Goal: Task Accomplishment & Management: Manage account settings

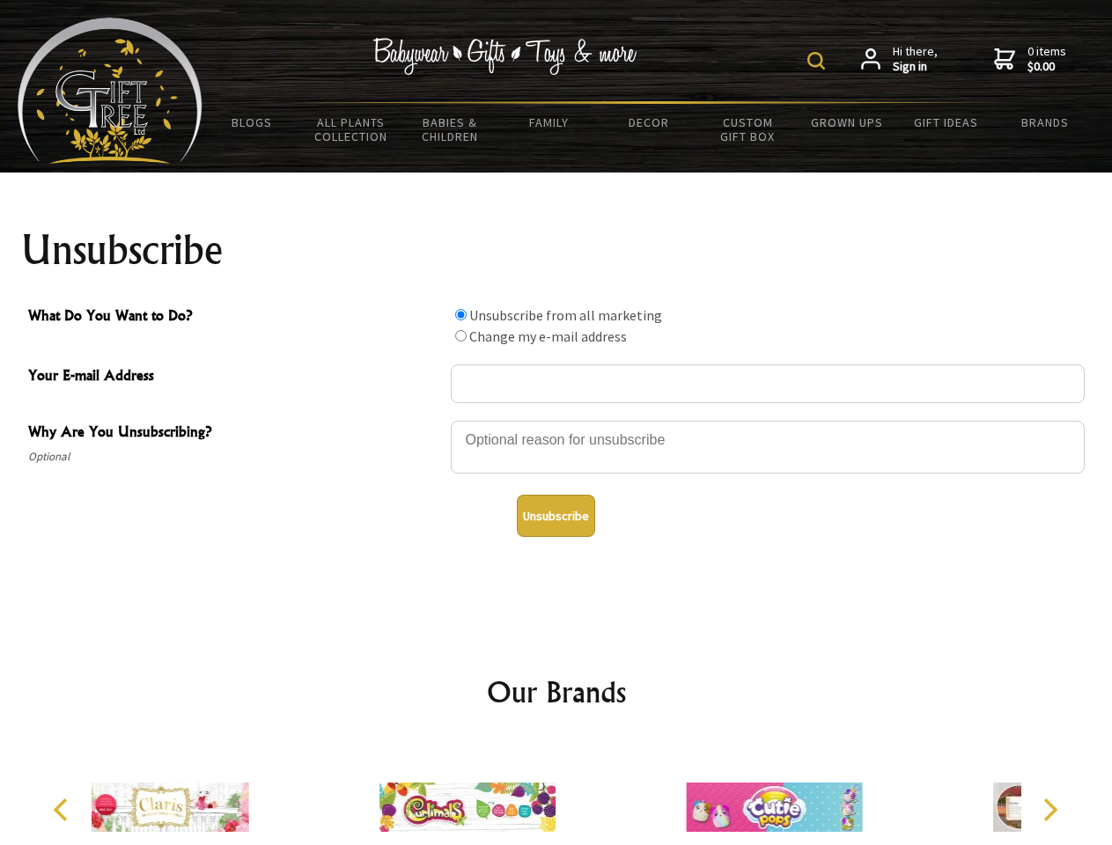
click at [819, 61] on img at bounding box center [817, 61] width 18 height 18
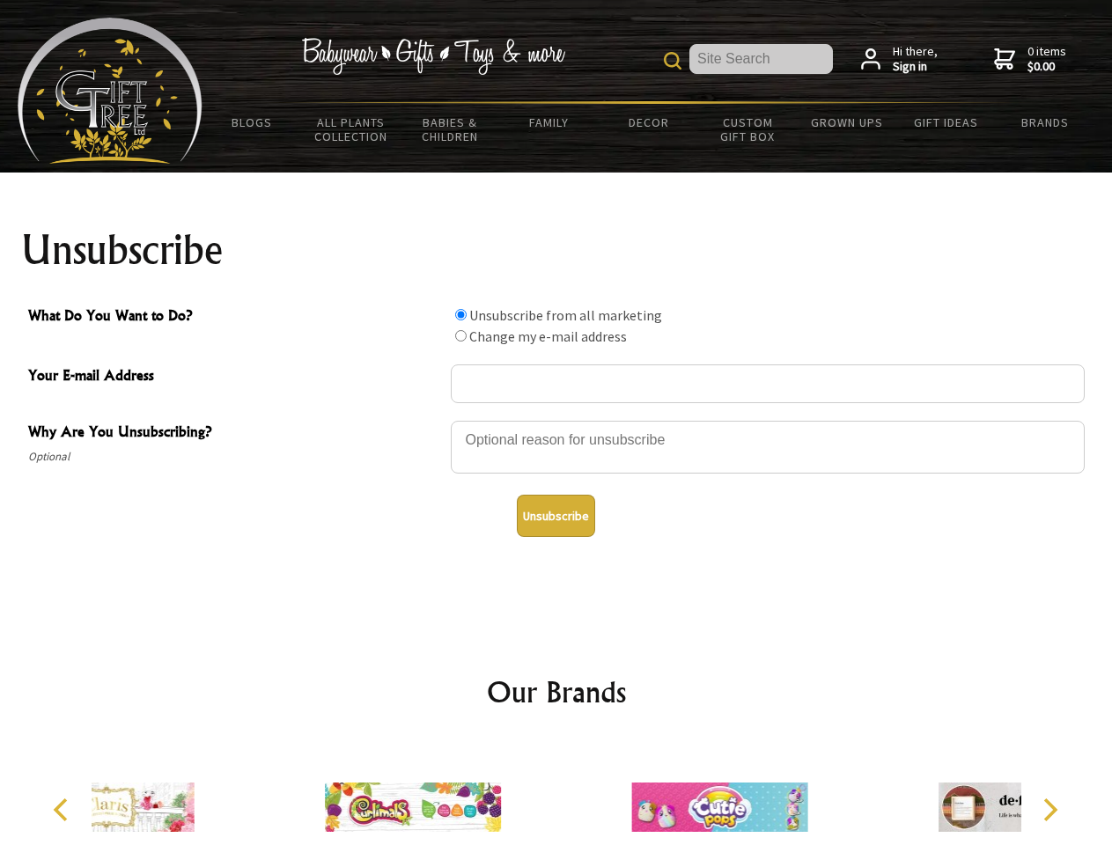
click at [557, 420] on div at bounding box center [768, 450] width 634 height 62
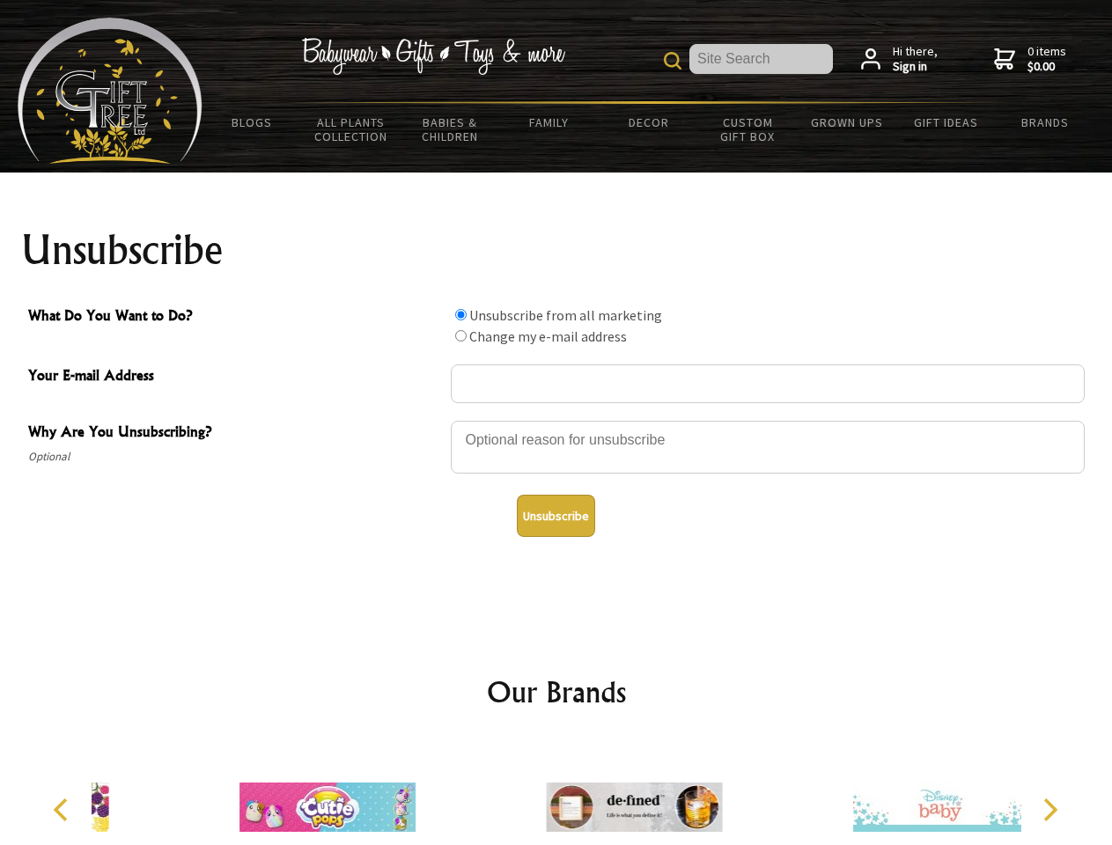
click at [461, 314] on input "What Do You Want to Do?" at bounding box center [460, 314] width 11 height 11
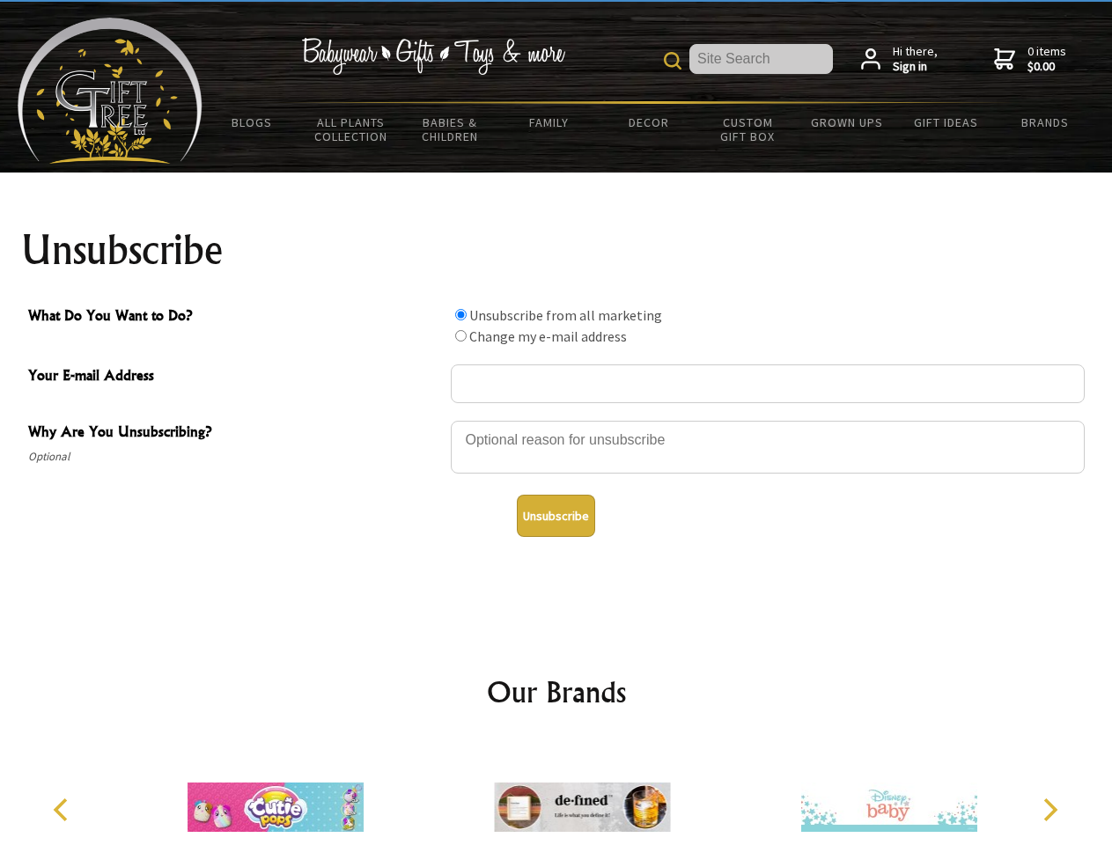
click at [461, 336] on input "What Do You Want to Do?" at bounding box center [460, 335] width 11 height 11
radio input "true"
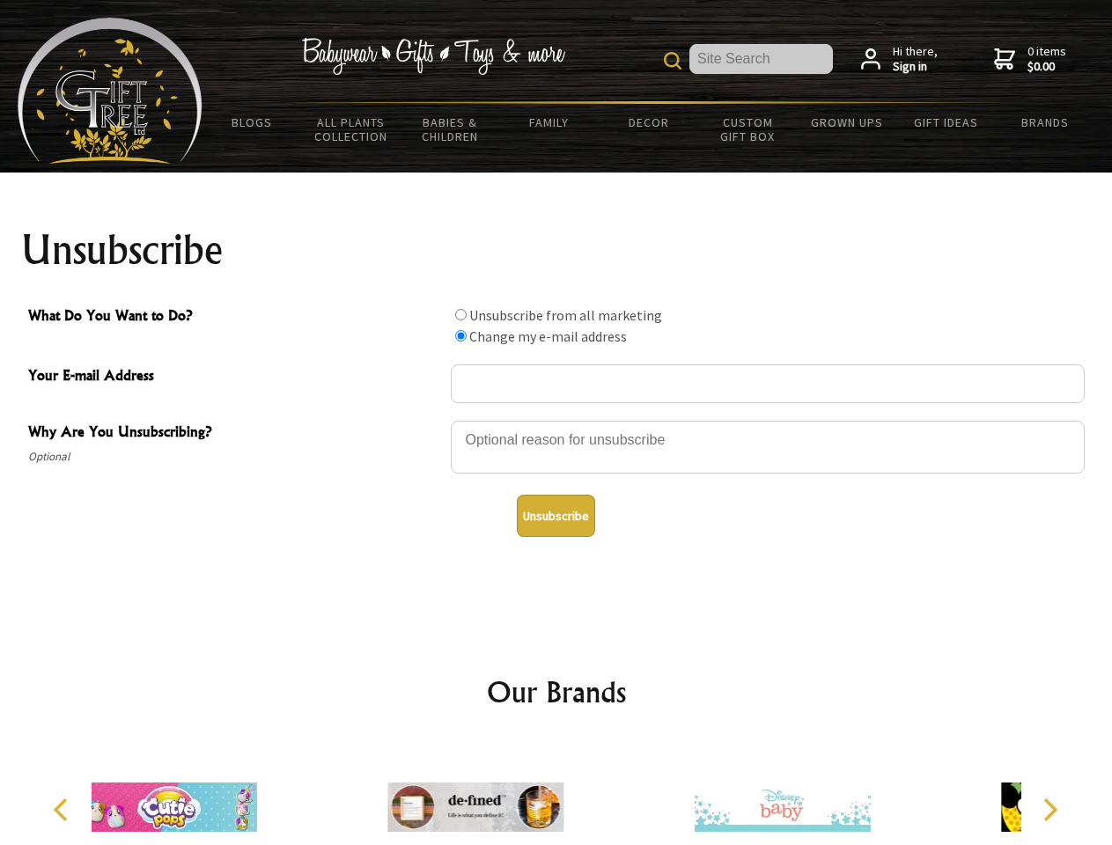
click at [556, 516] on button "Unsubscribe" at bounding box center [556, 516] width 78 height 42
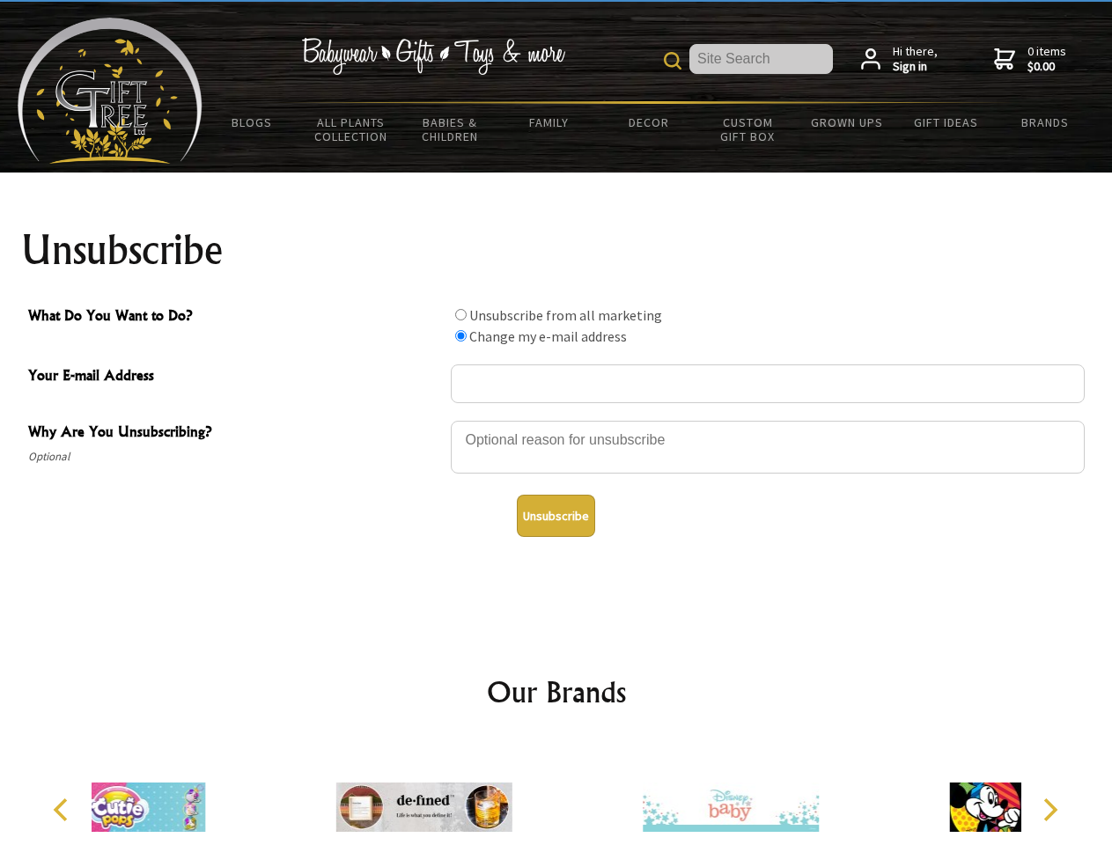
click at [557, 793] on div at bounding box center [423, 809] width 306 height 137
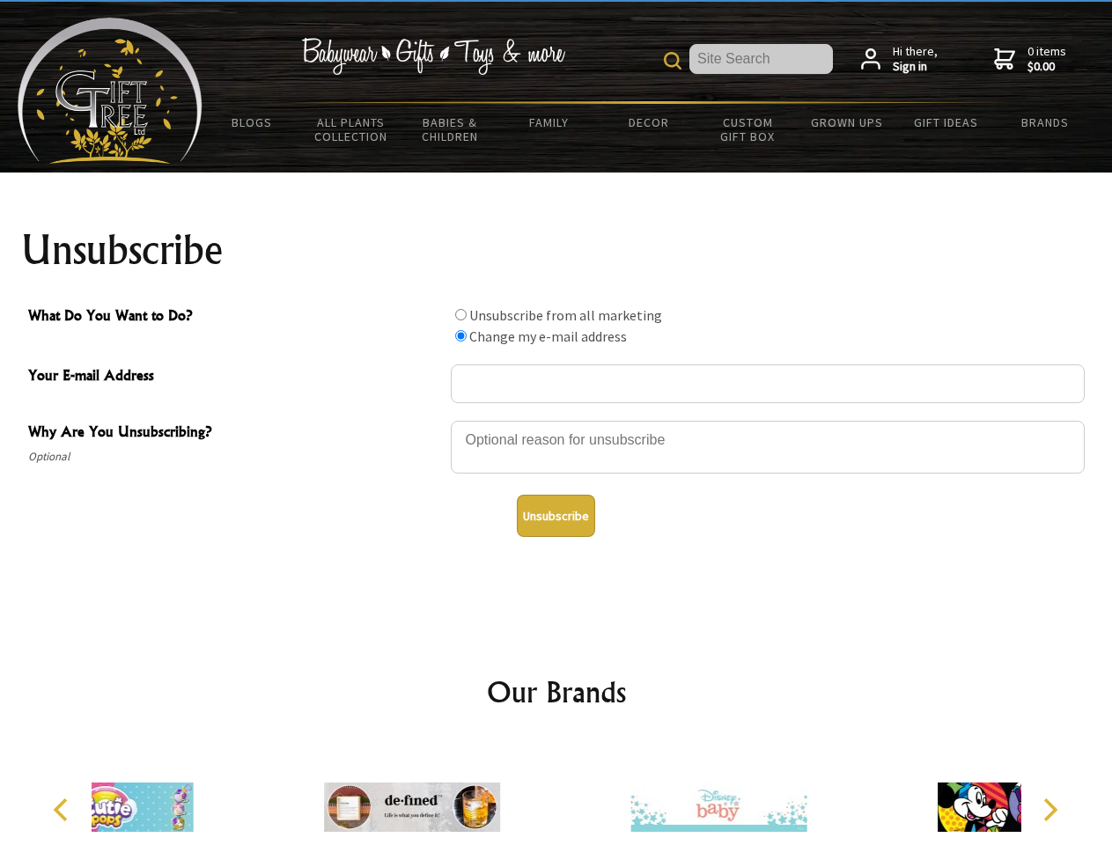
click at [63, 810] on icon "Previous" at bounding box center [62, 810] width 23 height 23
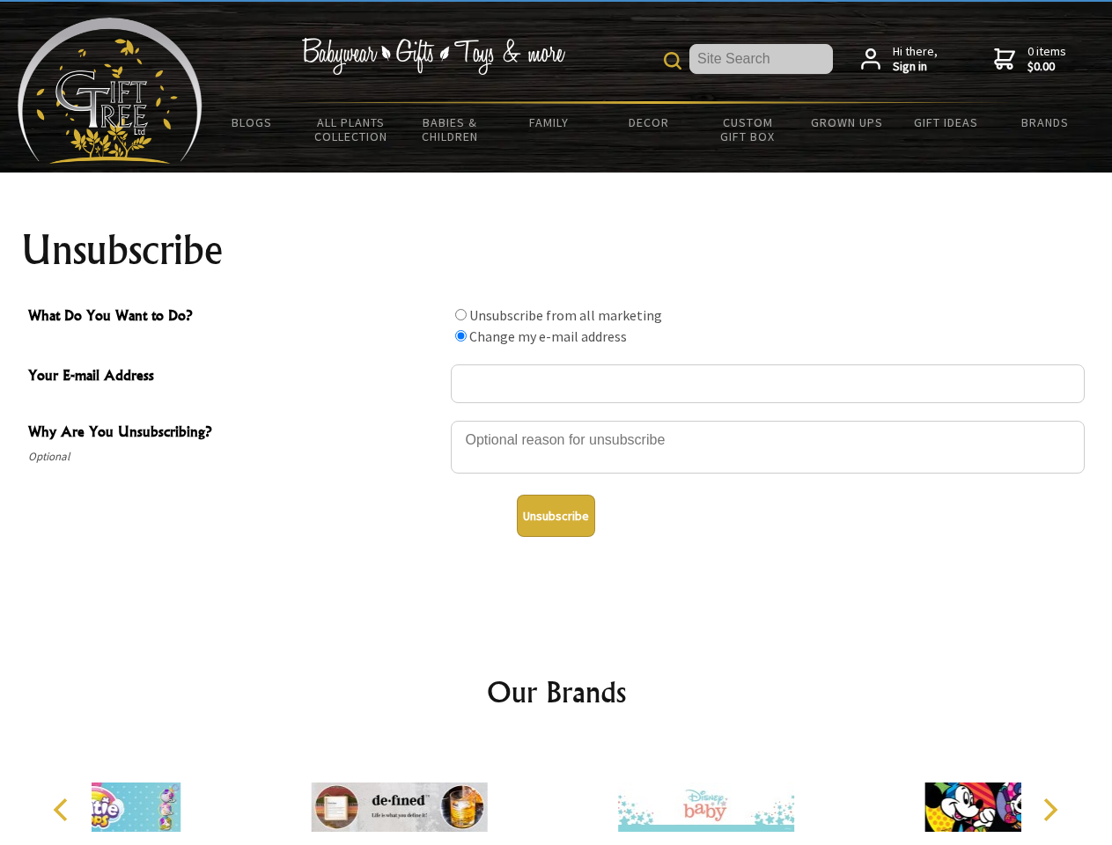
click at [1050, 810] on icon "Next" at bounding box center [1048, 810] width 23 height 23
